Goal: Register for event/course

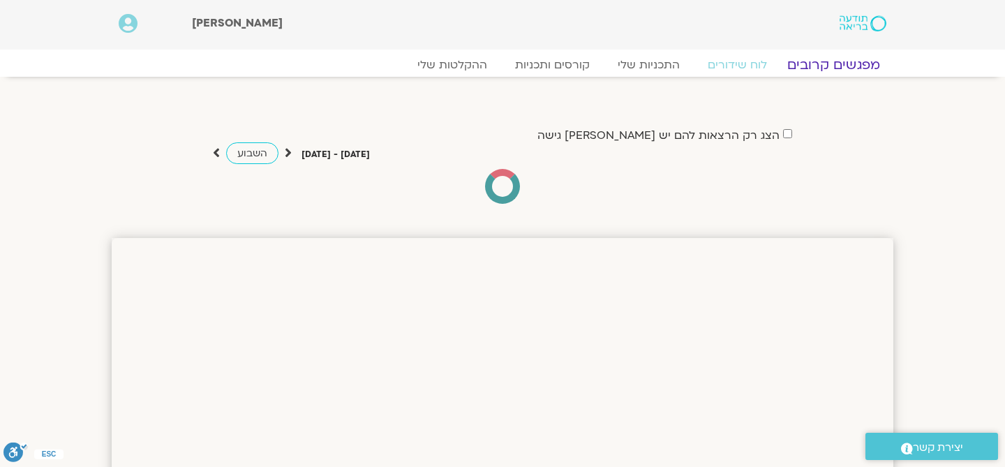
click at [809, 66] on link "מפגשים קרובים" at bounding box center [833, 65] width 126 height 17
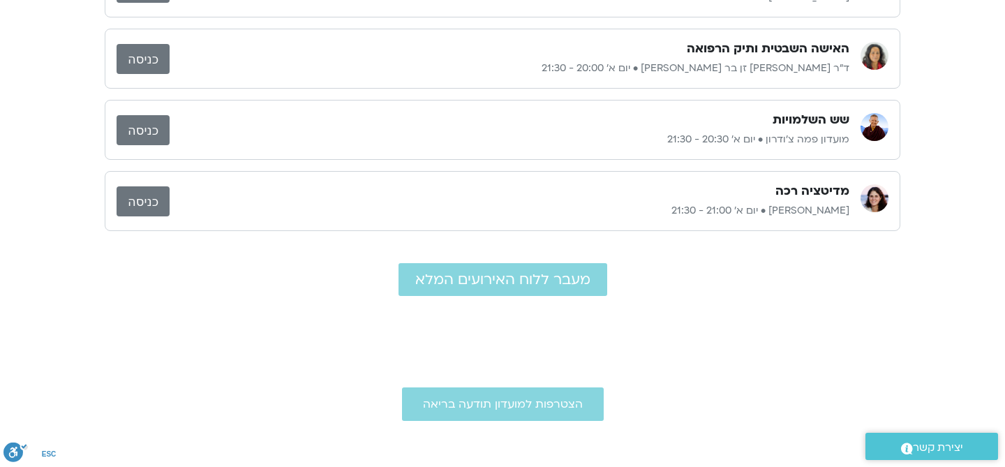
scroll to position [351, 0]
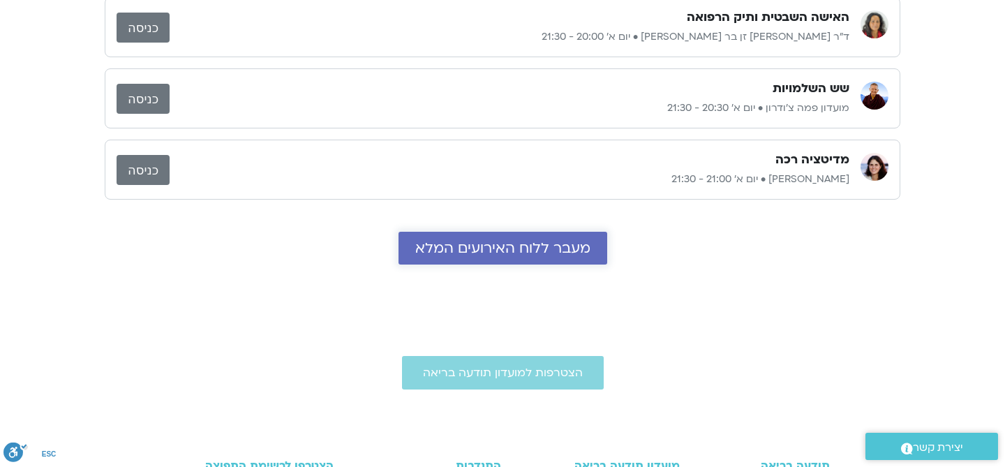
click at [547, 249] on span "מעבר ללוח האירועים המלא" at bounding box center [502, 248] width 175 height 16
